Goal: Task Accomplishment & Management: Use online tool/utility

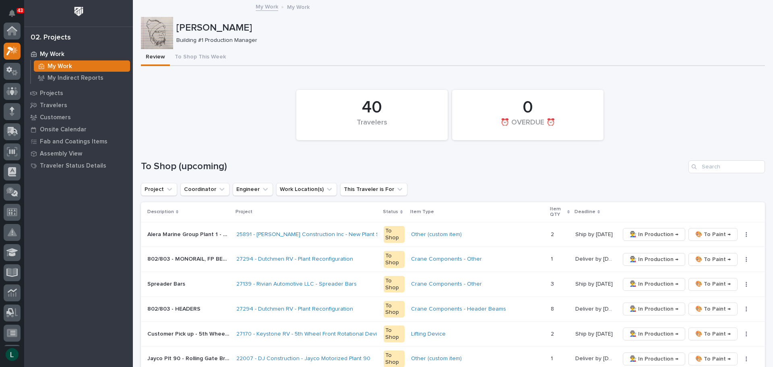
scroll to position [20, 0]
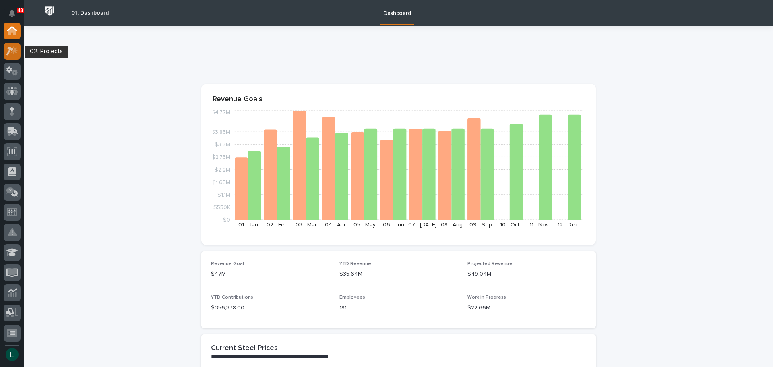
click at [14, 52] on icon at bounding box center [14, 50] width 7 height 8
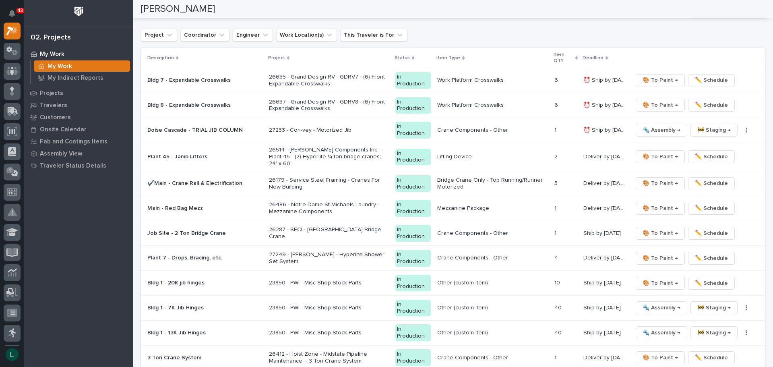
scroll to position [765, 0]
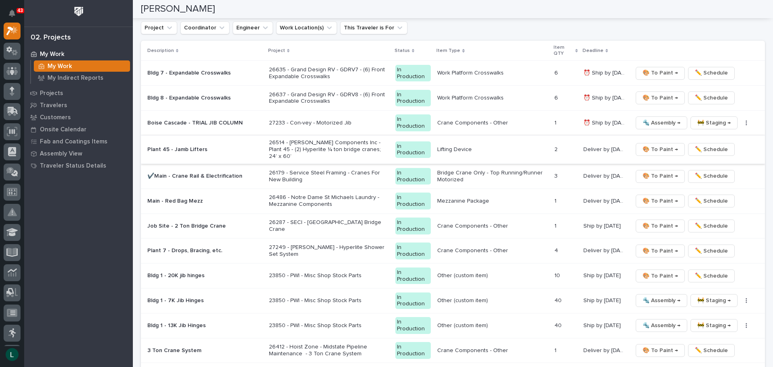
click at [653, 147] on span "🎨 To Paint →" at bounding box center [659, 150] width 35 height 10
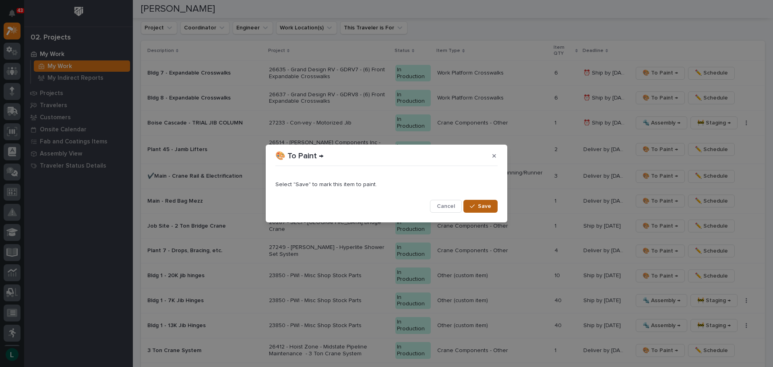
click at [479, 206] on span "Save" at bounding box center [484, 205] width 13 height 7
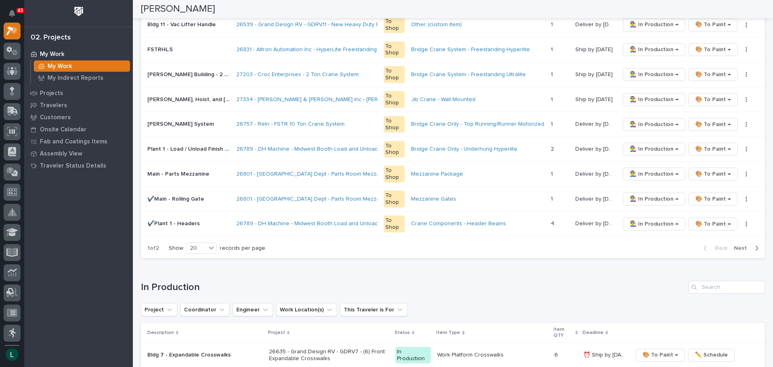
scroll to position [511, 0]
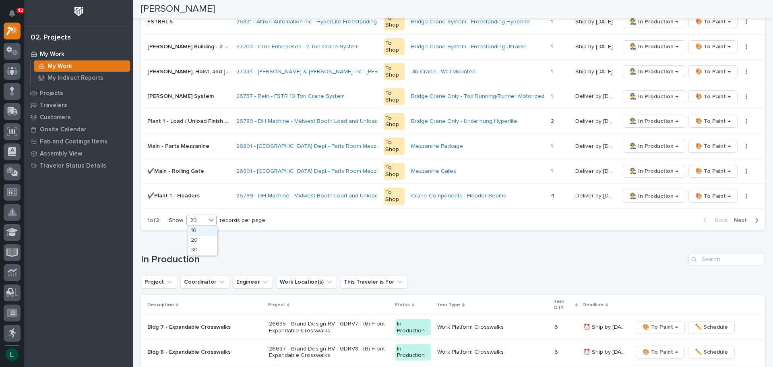
click at [204, 216] on div "20" at bounding box center [196, 220] width 19 height 8
click at [202, 250] on div "30" at bounding box center [202, 251] width 29 height 10
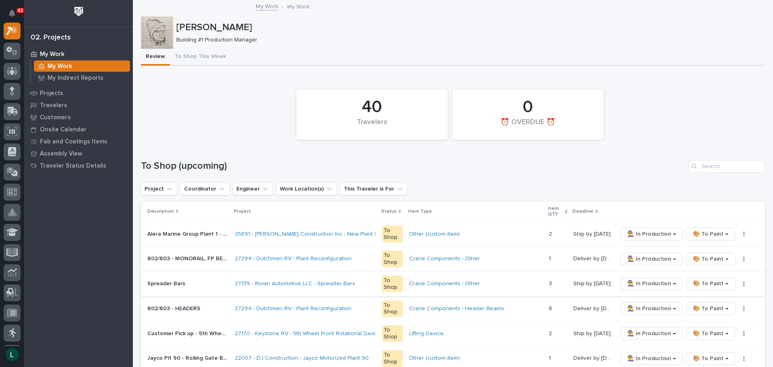
scroll to position [0, 0]
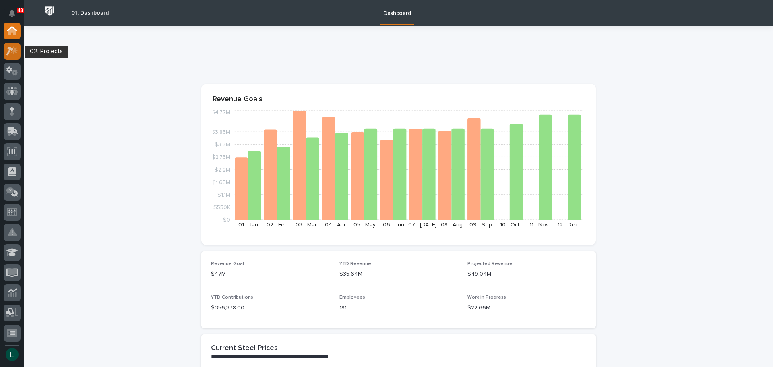
click at [12, 46] on icon at bounding box center [12, 50] width 12 height 9
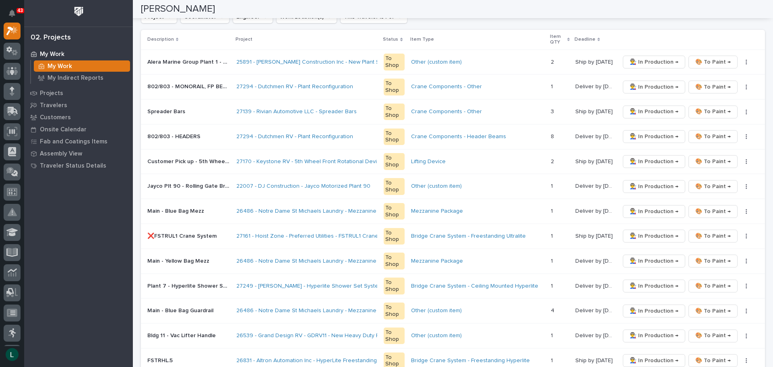
scroll to position [201, 0]
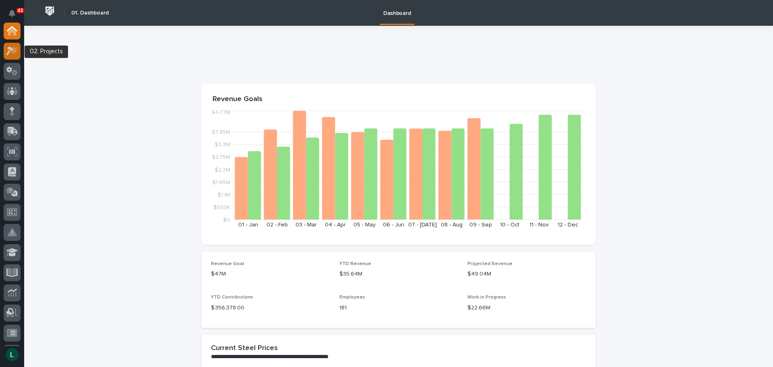
click at [12, 51] on icon at bounding box center [9, 51] width 7 height 9
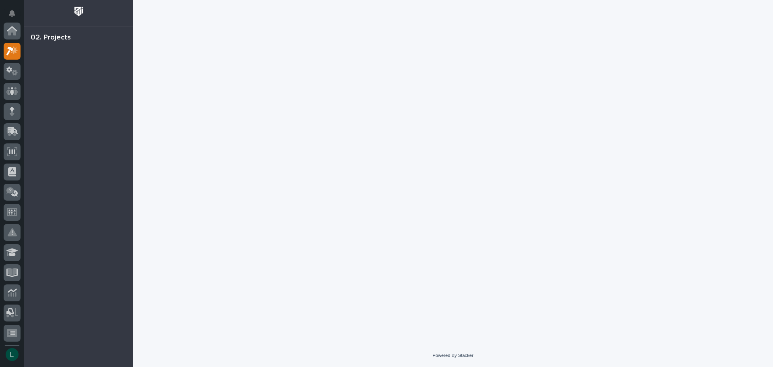
scroll to position [20, 0]
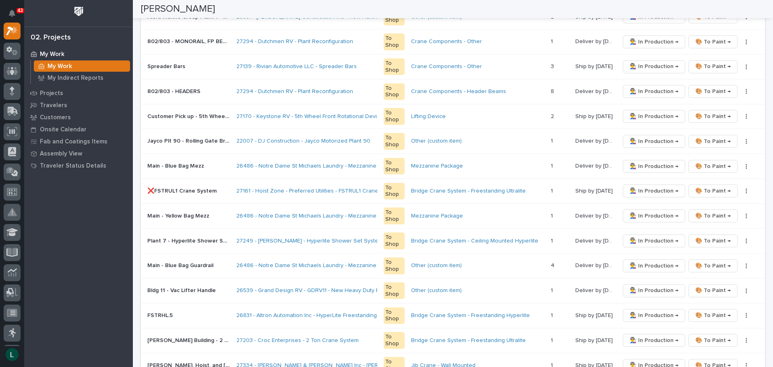
scroll to position [242, 0]
